Goal: Task Accomplishment & Management: Manage account settings

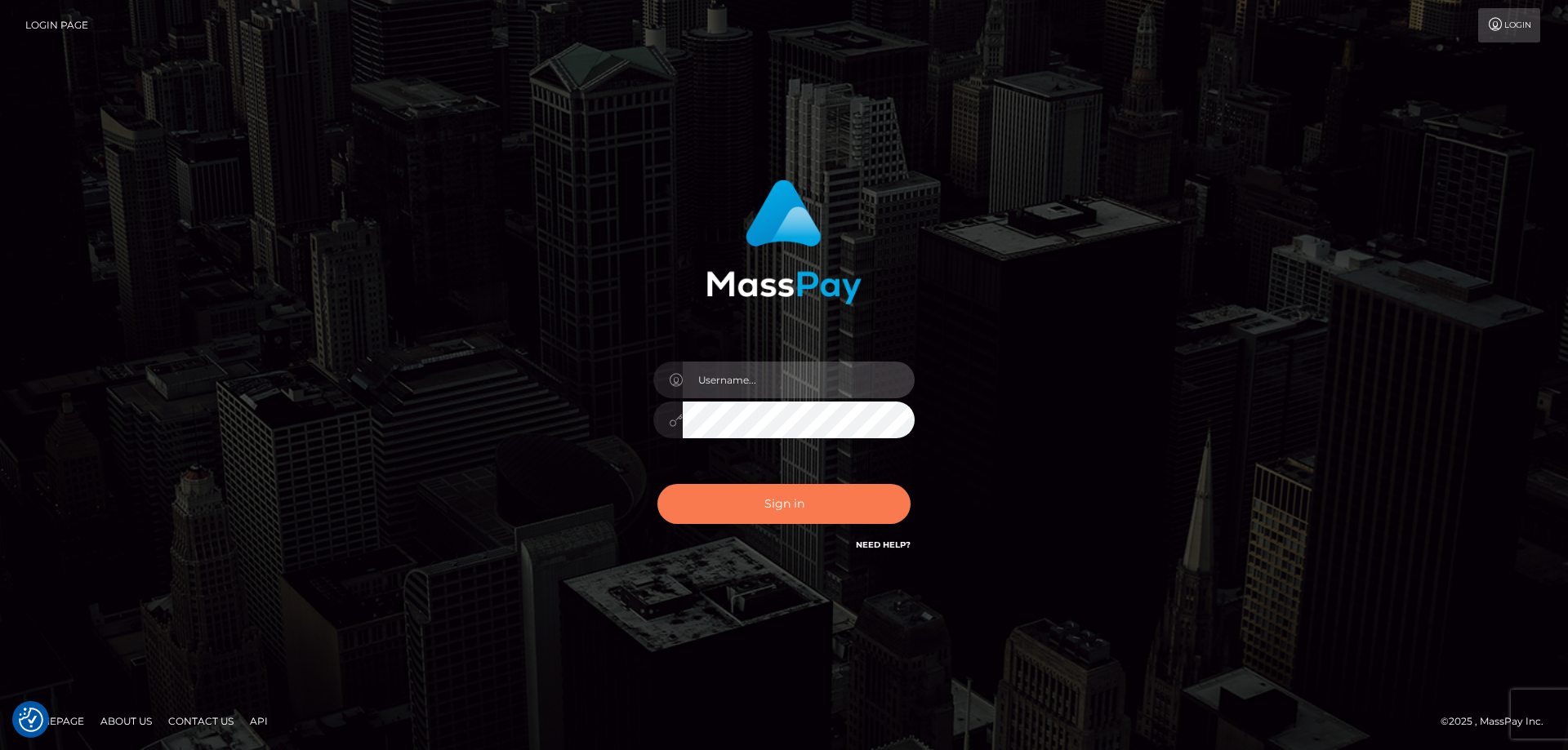
type input "emmy.navach"
click at [779, 498] on button "Sign in" at bounding box center [783, 504] width 253 height 40
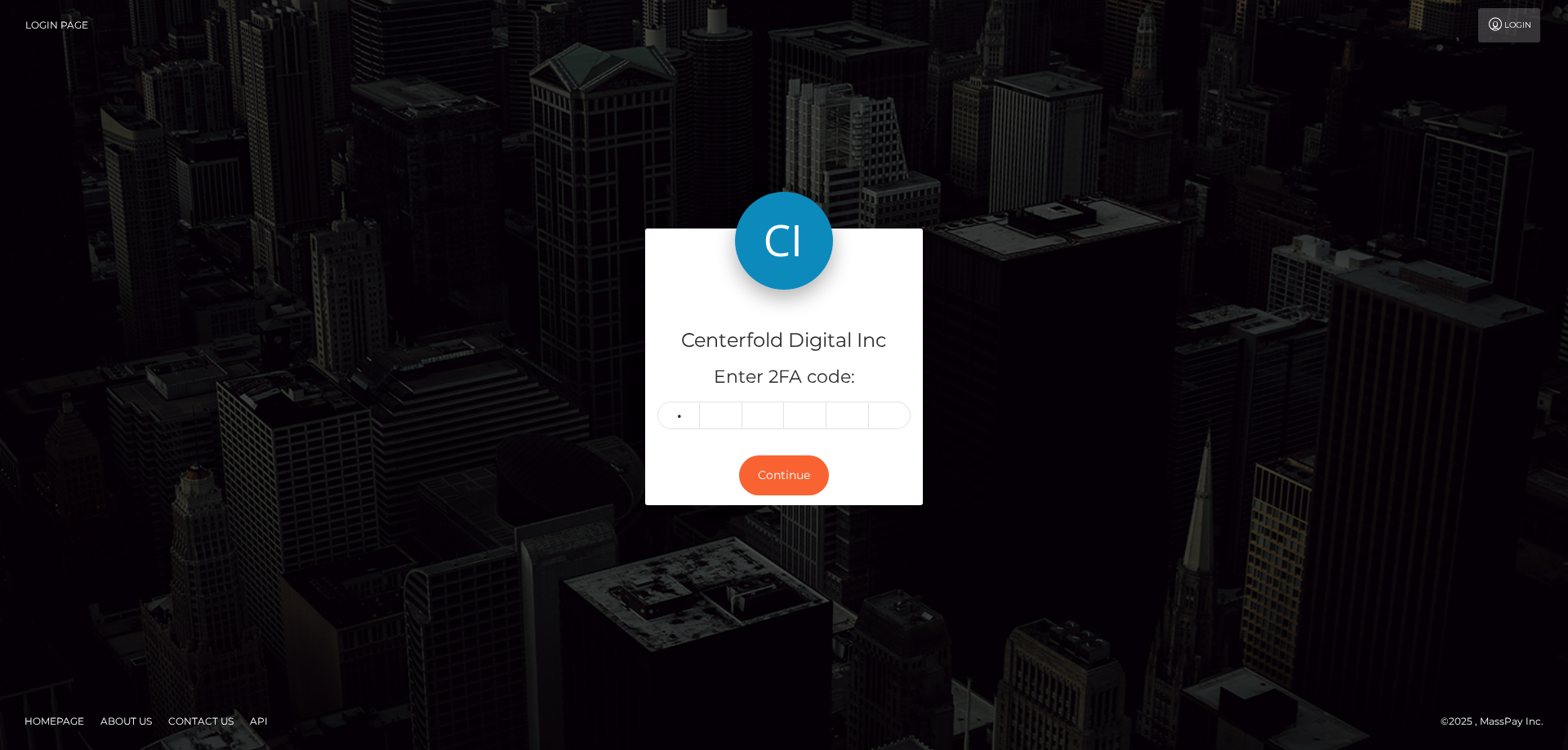
type input "9"
type input "7"
type input "9"
type input "8"
type input "9"
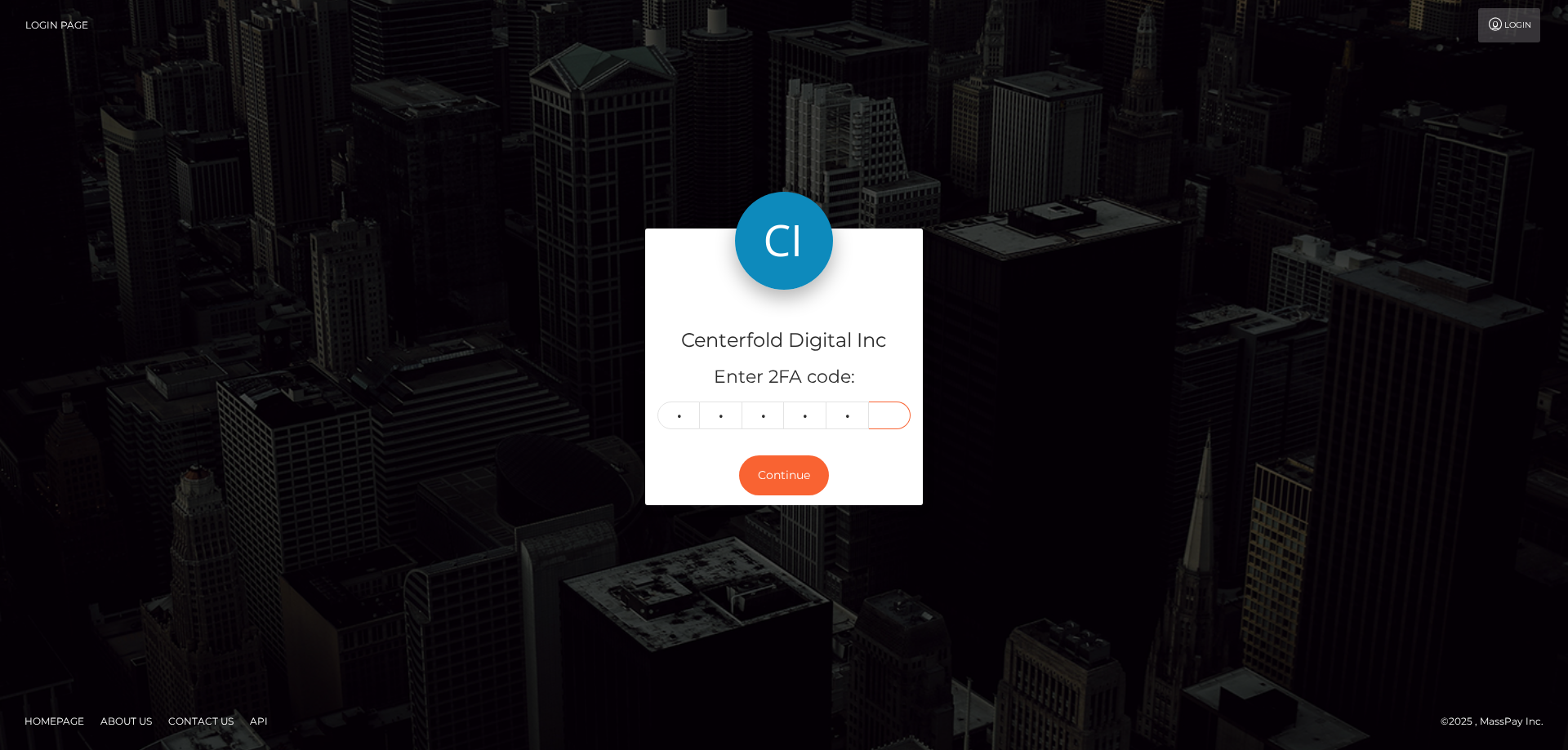
type input "3"
